Goal: Task Accomplishment & Management: Manage account settings

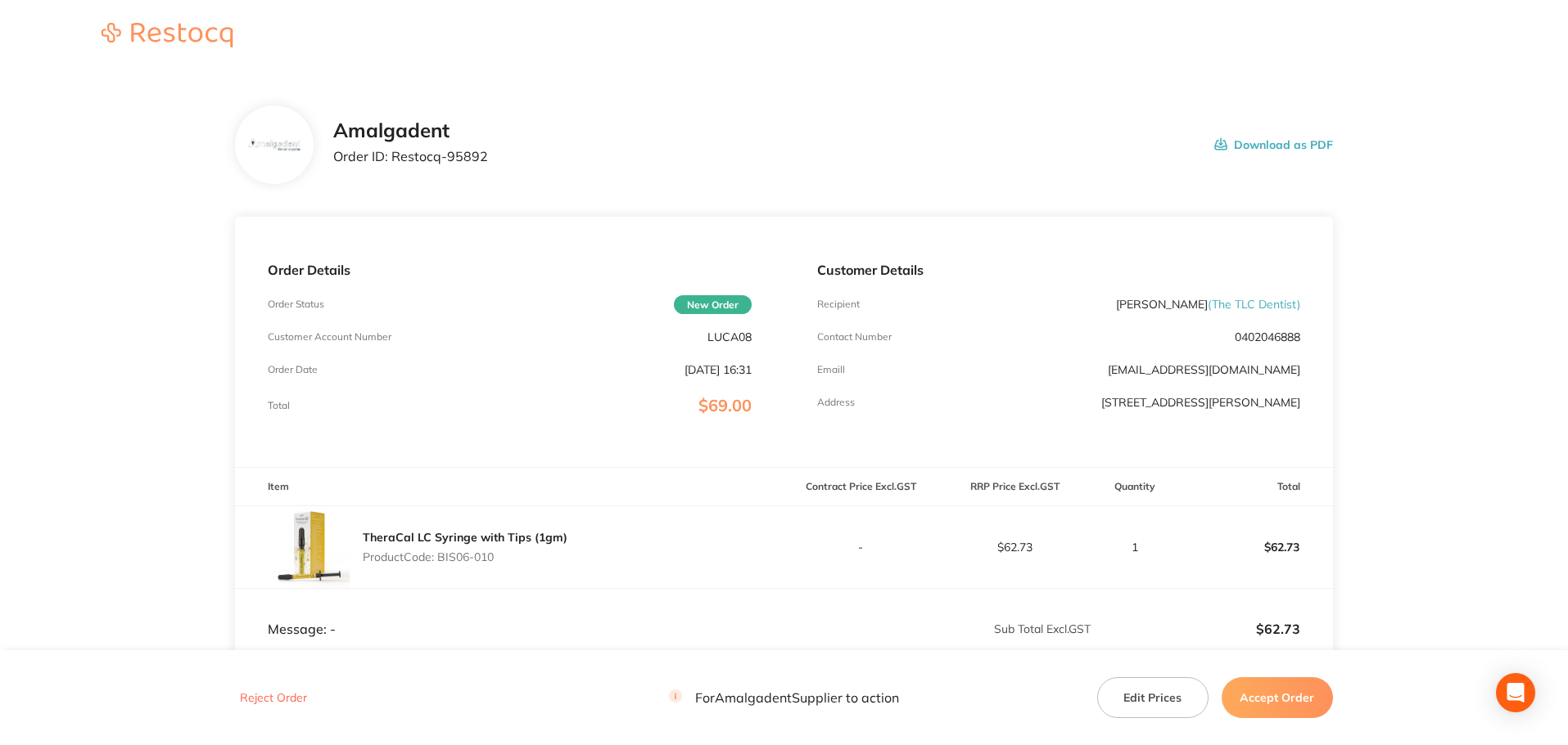
click at [1518, 349] on main "Amalgadent Order ID: Restocq- 95892 Download as PDF Order Details Order Status …" at bounding box center [784, 484] width 1568 height 821
drag, startPoint x: 496, startPoint y: 168, endPoint x: 395, endPoint y: 159, distance: 101.4
click at [395, 159] on div "Amalgadent Order ID: Restocq- 95892 Download as PDF" at bounding box center [832, 145] width 999 height 51
copy p "Restocq- 95892"
click at [1471, 354] on main "Amalgadent Order ID: Restocq- 95892 Download as PDF Order Details Order Status …" at bounding box center [784, 484] width 1568 height 821
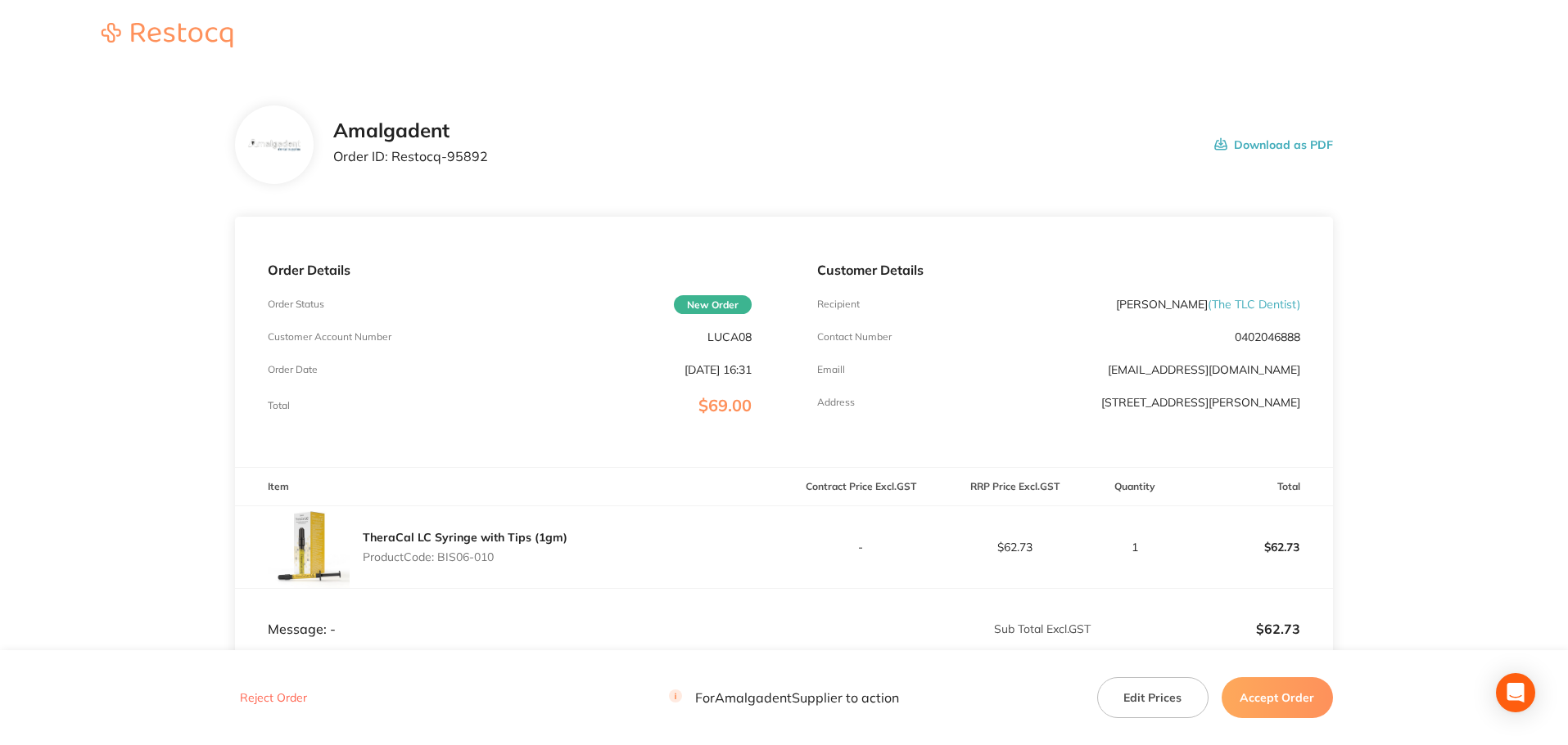
drag, startPoint x: 1482, startPoint y: 379, endPoint x: 1105, endPoint y: 424, distance: 379.7
click at [1482, 379] on main "Amalgadent Order ID: Restocq- 95892 Download as PDF Order Details Order Status …" at bounding box center [784, 484] width 1568 height 821
drag, startPoint x: 514, startPoint y: 554, endPoint x: 439, endPoint y: 555, distance: 75.0
click at [439, 555] on p "Product Code: BIS06-010" at bounding box center [465, 557] width 205 height 13
copy p "BIS06-010"
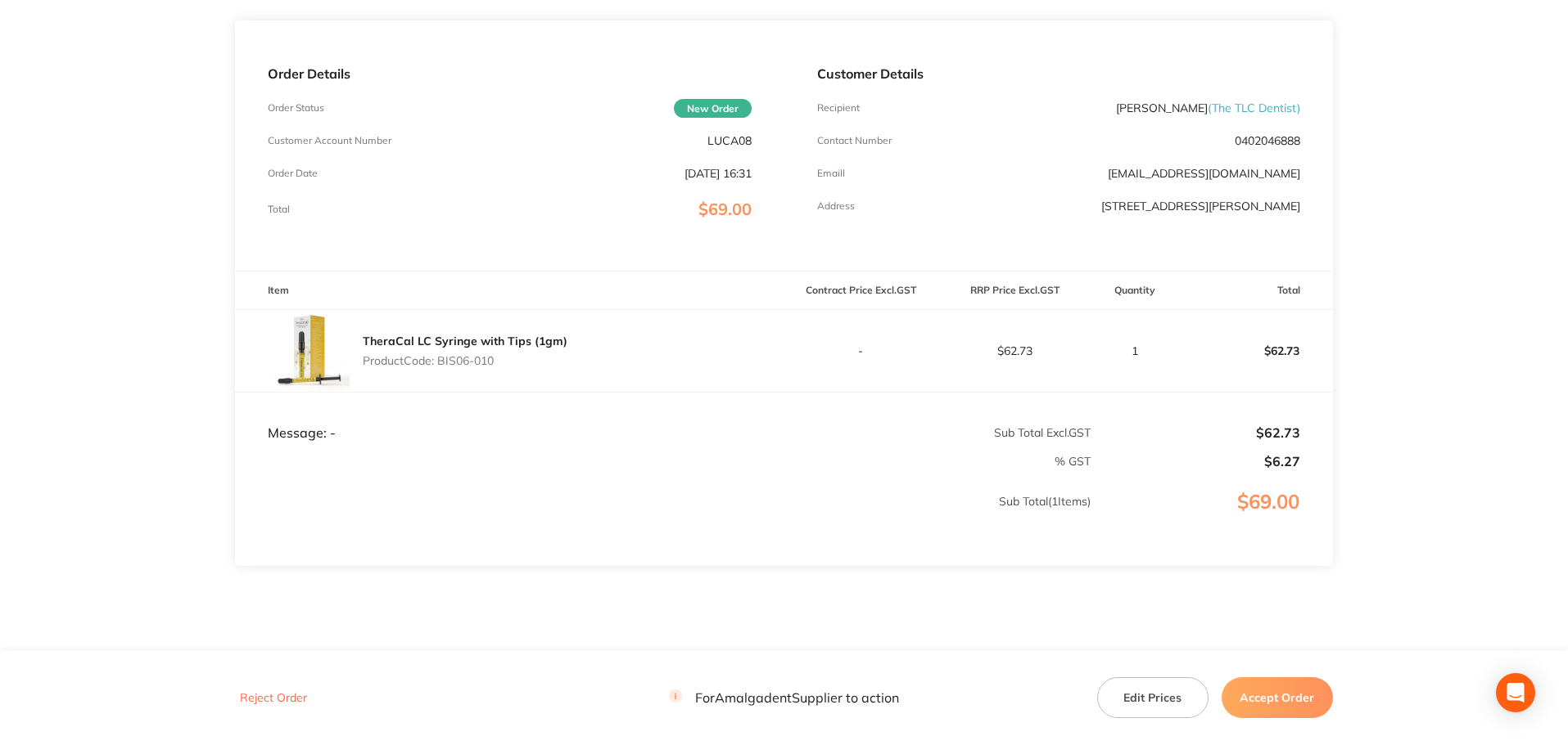
scroll to position [243, 0]
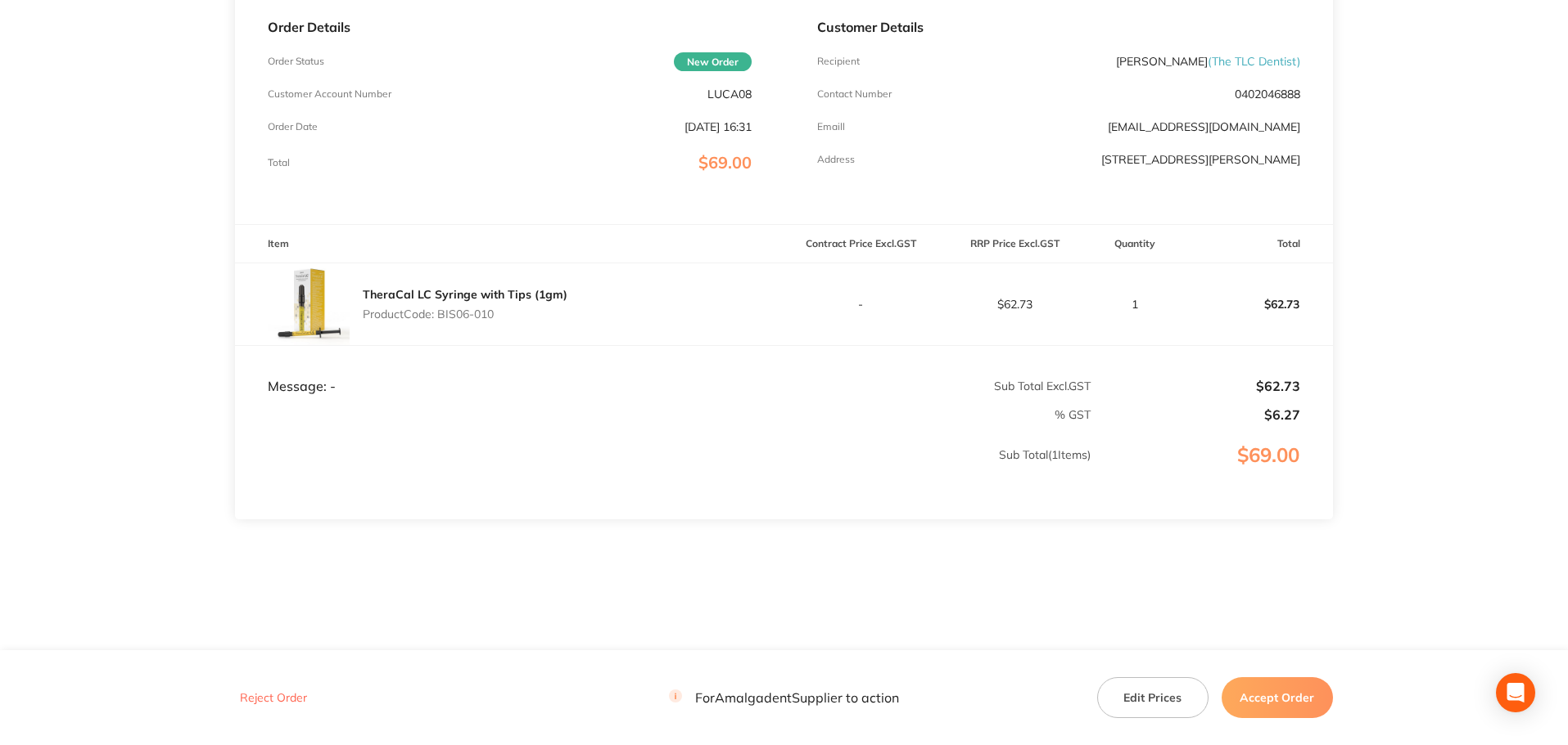
click at [1512, 353] on main "Amalgadent Order ID: Restocq- 95892 Download as PDF Order Details Order Status …" at bounding box center [784, 241] width 1568 height 821
click at [1274, 694] on button "Accept Order" at bounding box center [1277, 698] width 111 height 41
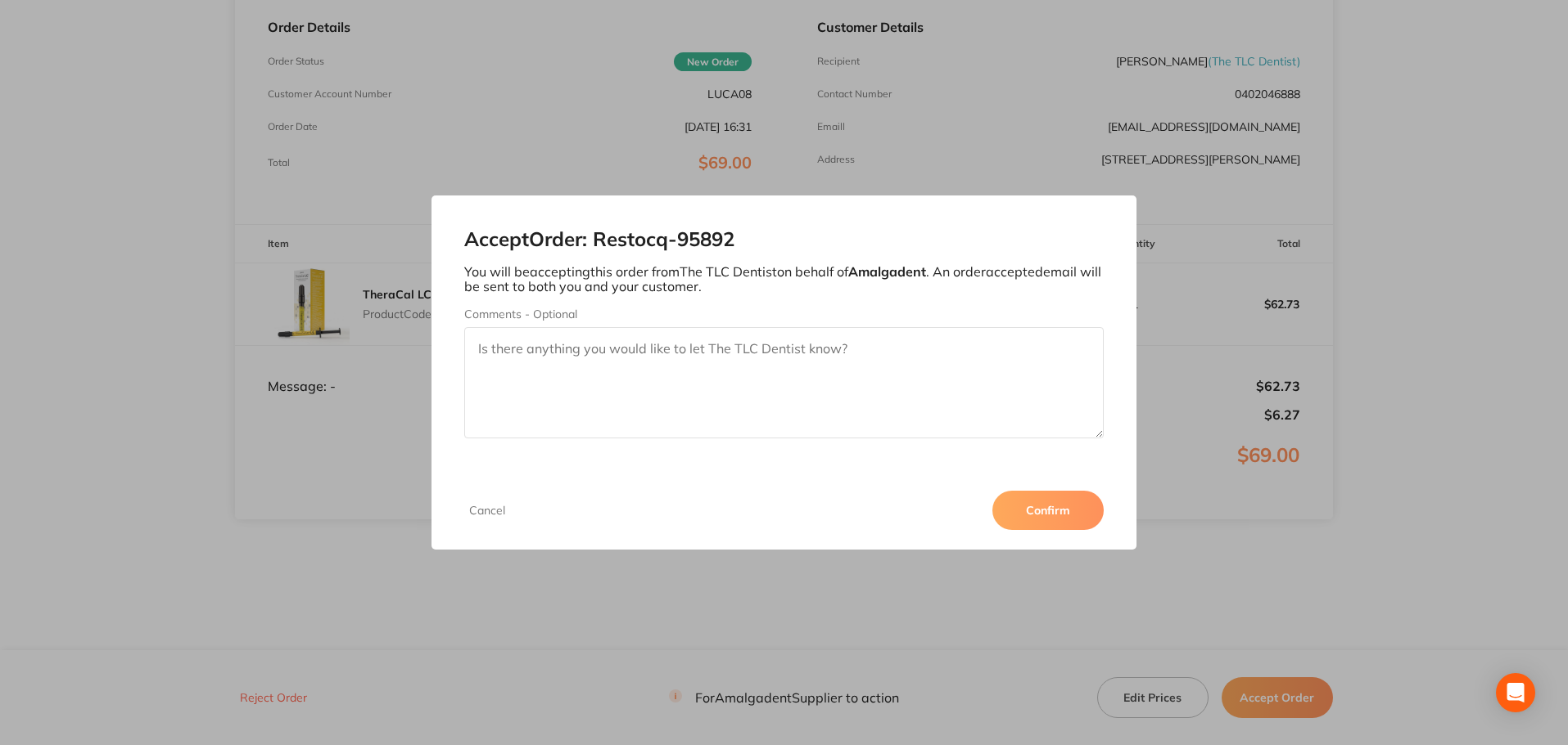
click at [1049, 507] on button "Confirm" at bounding box center [1048, 511] width 111 height 39
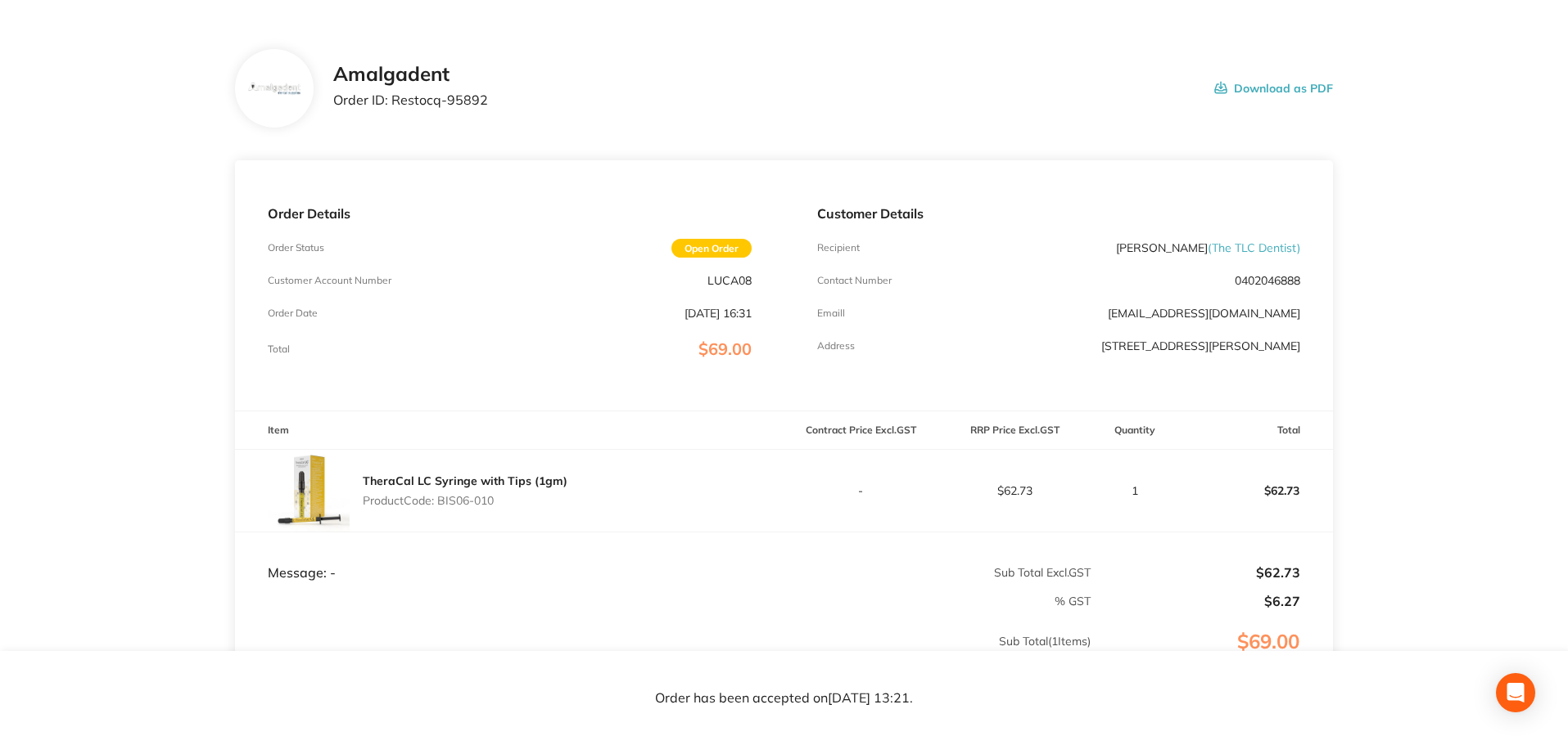
scroll to position [0, 0]
